Goal: Transaction & Acquisition: Purchase product/service

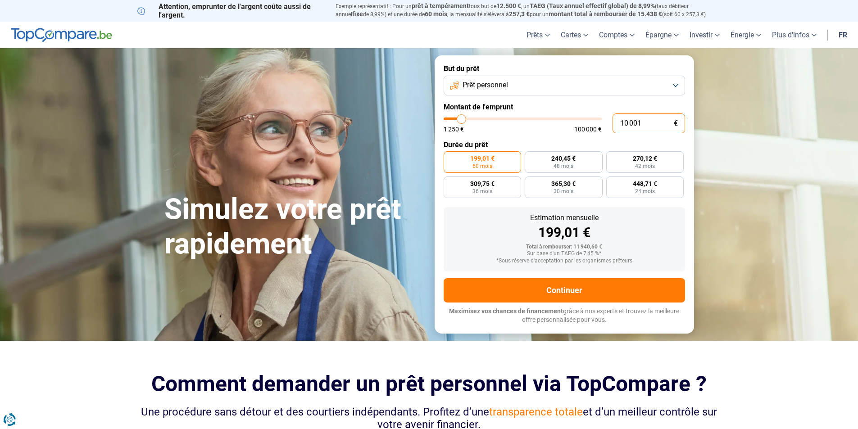
click at [624, 121] on input "10 001" at bounding box center [649, 124] width 73 height 20
type input "1"
type input "1250"
type input "0"
type input "1250"
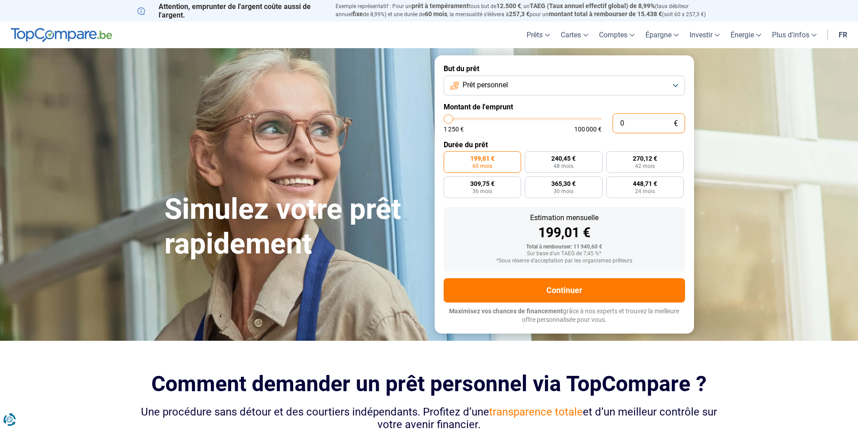
type input "5"
type input "1250"
type input "50"
type input "1250"
type input "500"
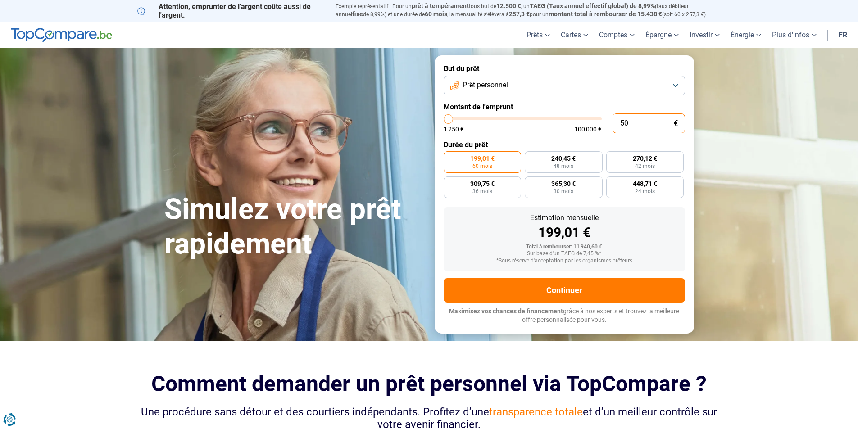
type input "1250"
type input "5 000"
type input "5000"
type input "50 000"
type input "50000"
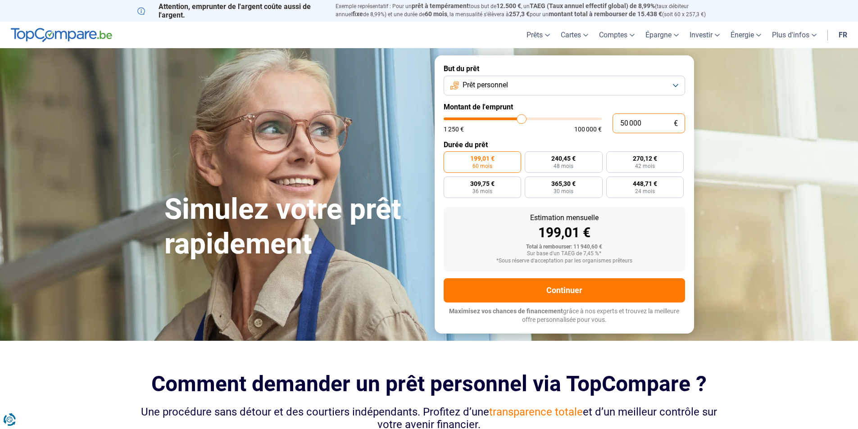
radio input "false"
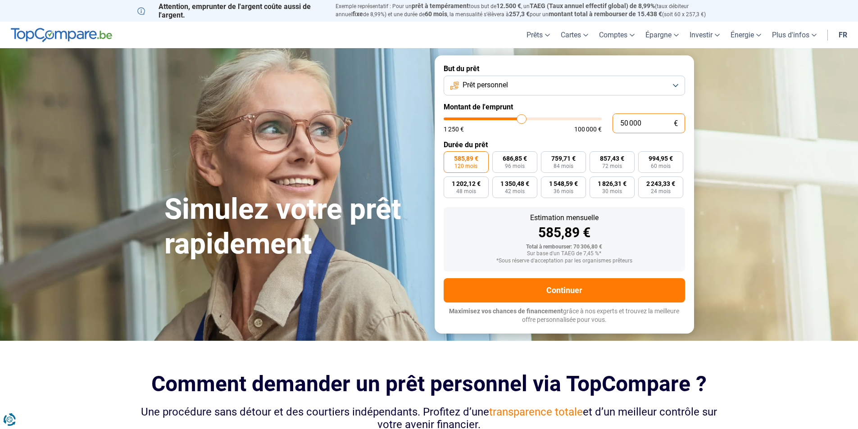
type input "5 000"
type input "5000"
type input "500"
type input "1250"
type input "50"
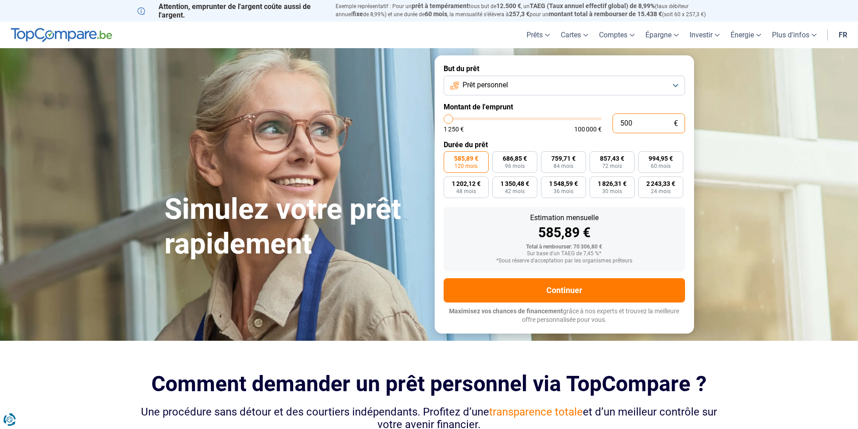
type input "1250"
type input "5"
type input "1250"
type input "0"
type input "1250"
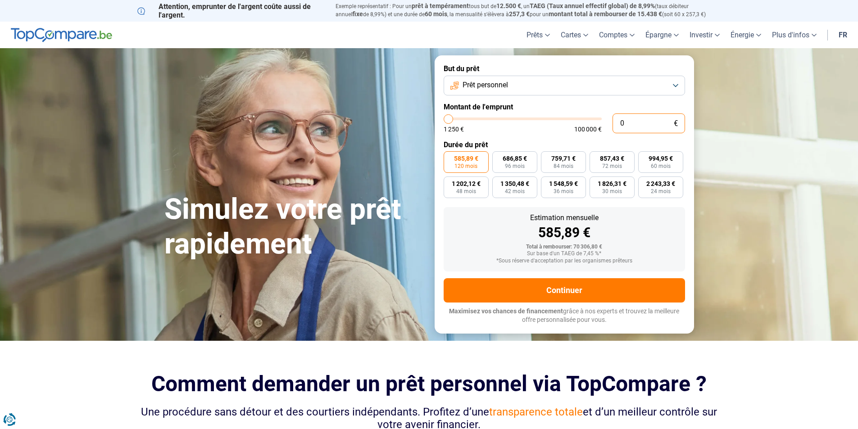
type input "4"
type input "1250"
type input "45"
type input "1250"
type input "450"
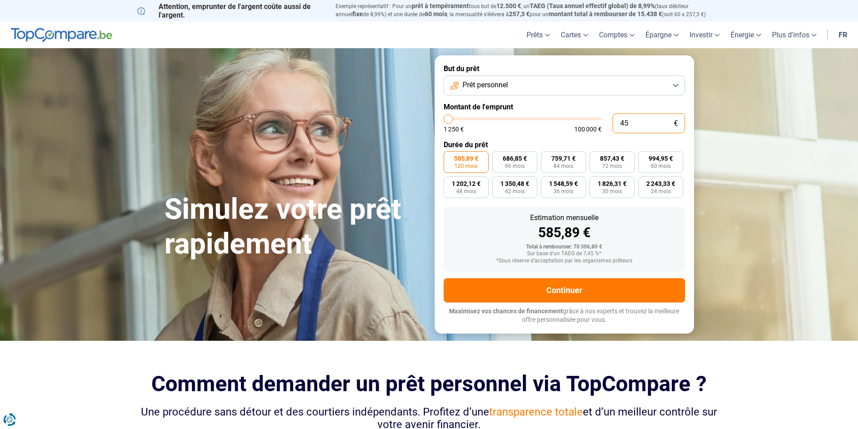
type input "1250"
type input "4 500"
type input "4500"
type input "45 000"
type input "45000"
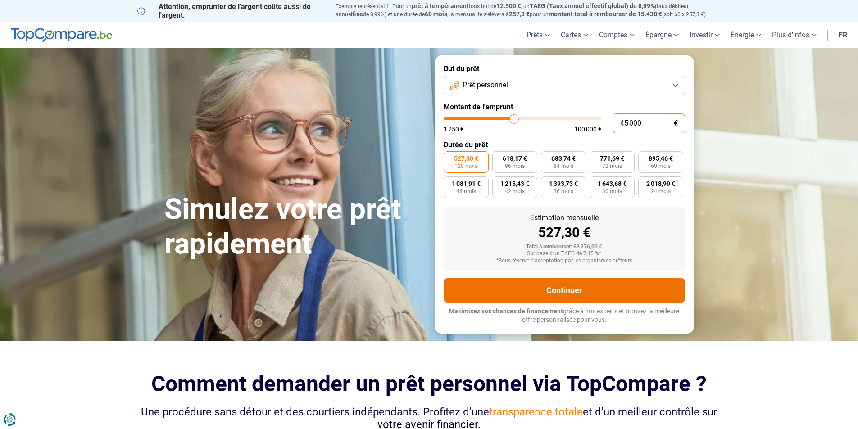
type input "45 000"
click at [563, 287] on button "Continuer" at bounding box center [565, 290] width 242 height 24
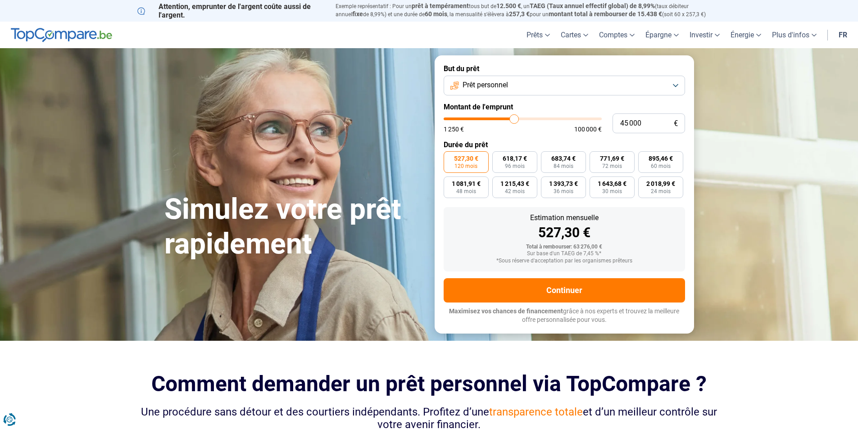
click at [677, 85] on button "Prêt personnel" at bounding box center [565, 86] width 242 height 20
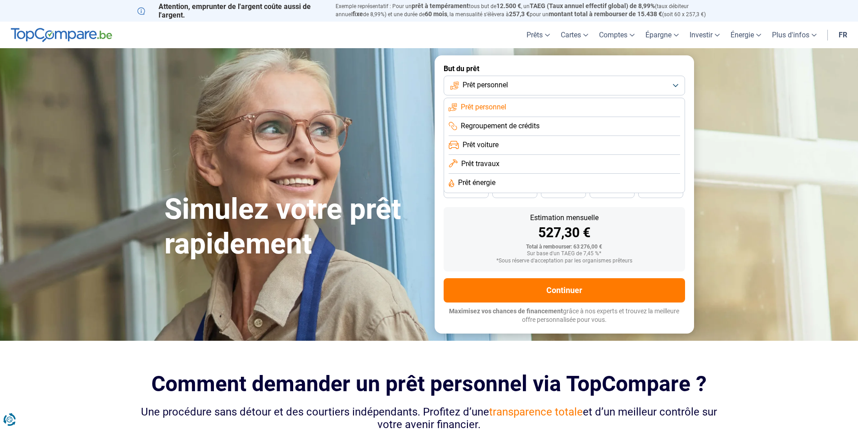
click at [489, 141] on span "Prêt voiture" at bounding box center [481, 145] width 36 height 10
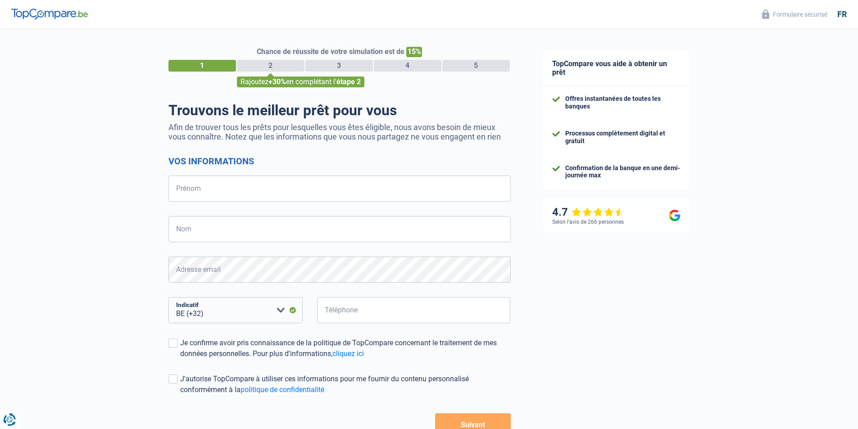
select select "32"
